Goal: Task Accomplishment & Management: Use online tool/utility

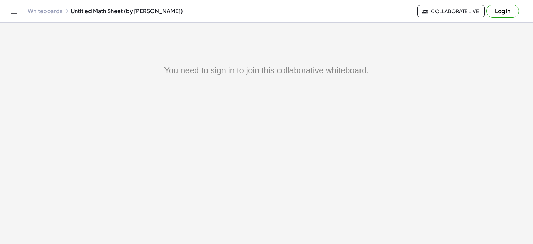
click at [229, 70] on div "You need to sign in to join this collaborative whiteboard." at bounding box center [267, 70] width 450 height 12
copy div "You need to sign in to join this collaborative whiteboard."
click at [60, 39] on main "You need to sign in to join this collaborative whiteboard." at bounding box center [266, 122] width 533 height 244
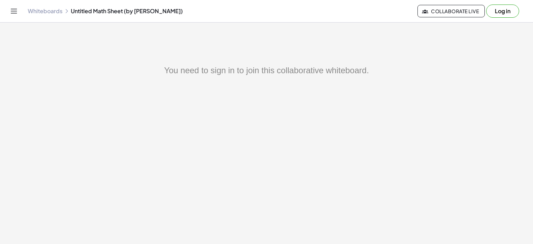
click at [451, 77] on div "You need to sign in to join this collaborative whiteboard." at bounding box center [266, 174] width 533 height 221
drag, startPoint x: 158, startPoint y: 69, endPoint x: 256, endPoint y: 72, distance: 97.9
click at [256, 72] on div "You need to sign in to join this collaborative whiteboard." at bounding box center [267, 70] width 450 height 12
click at [507, 12] on button "Log in" at bounding box center [502, 11] width 33 height 13
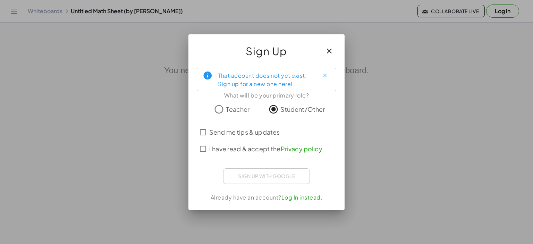
click at [275, 179] on div "Sign up with Google Iniciar sesión con Google Iniciar sesión con Google. Se abr…" at bounding box center [266, 176] width 87 height 16
click at [272, 176] on div "Sign up with Google Iniciar sesión con Google Iniciar sesión con Google. Se abr…" at bounding box center [266, 176] width 87 height 16
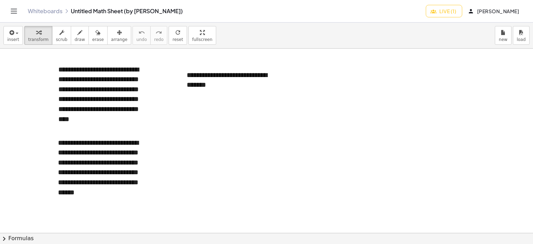
click at [386, 121] on div at bounding box center [266, 233] width 533 height 369
click at [292, 129] on div at bounding box center [266, 233] width 533 height 369
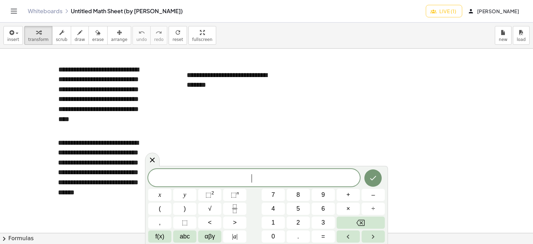
click at [166, 78] on div at bounding box center [266, 233] width 533 height 369
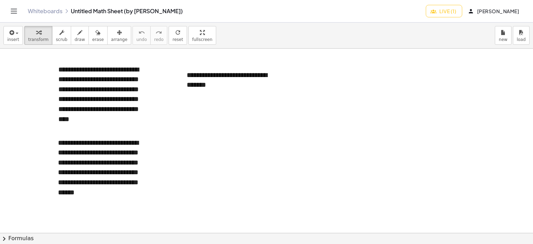
click at [19, 86] on div at bounding box center [266, 233] width 533 height 369
